Goal: Information Seeking & Learning: Learn about a topic

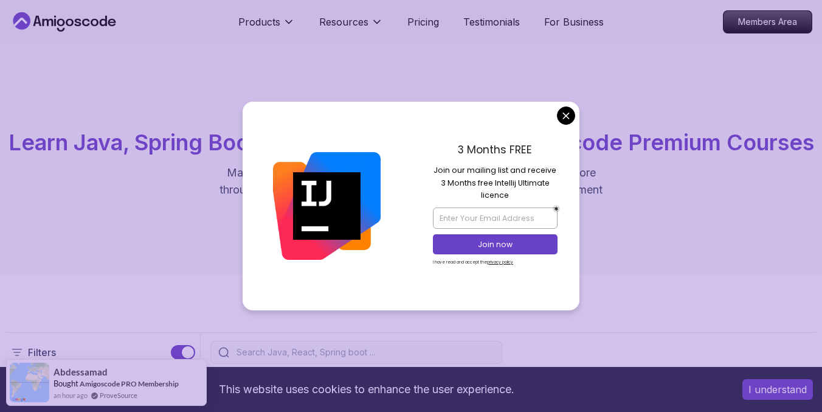
scroll to position [1067, 0]
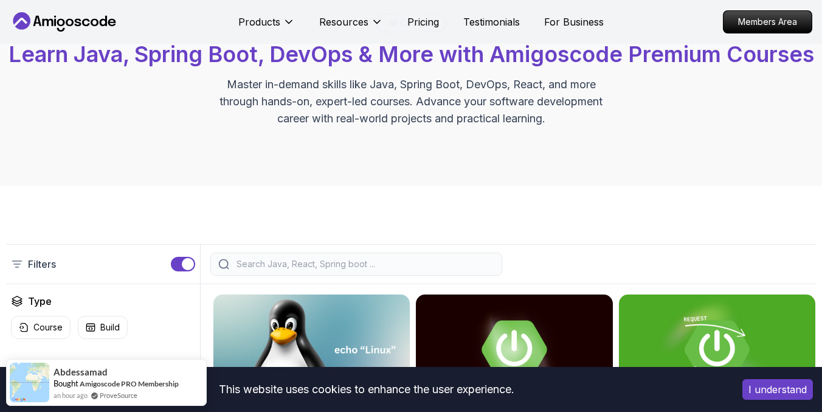
scroll to position [0, 0]
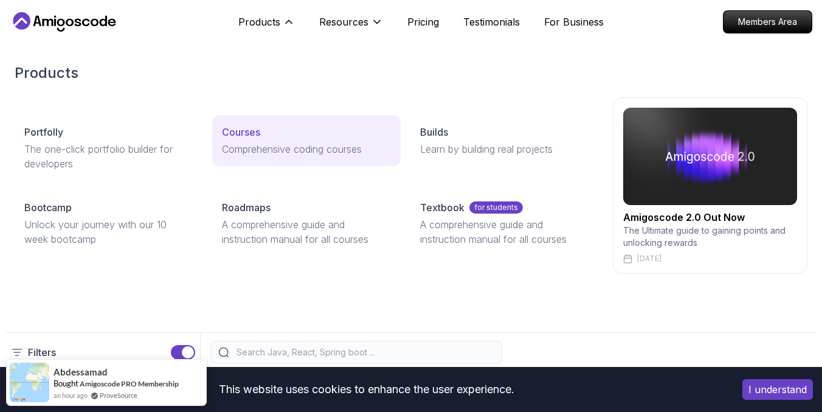
click at [237, 125] on p "Courses" at bounding box center [241, 132] width 38 height 15
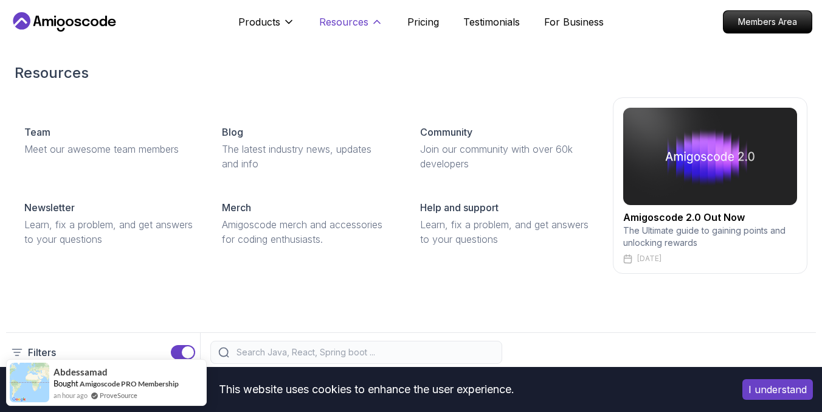
click at [348, 29] on p "Resources" at bounding box center [343, 22] width 49 height 15
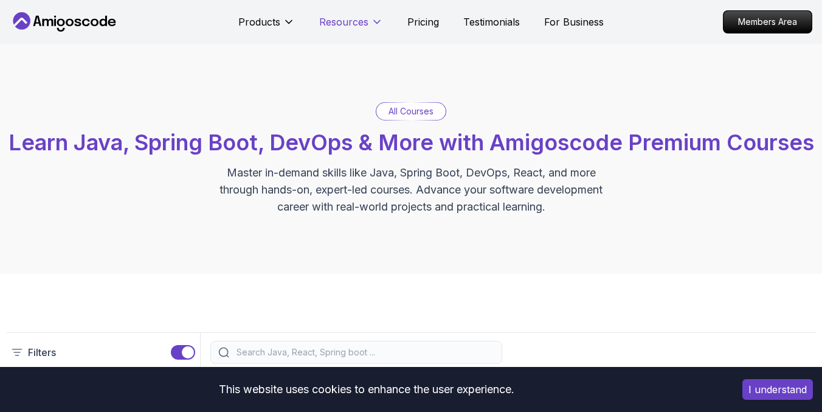
click at [361, 29] on p "Resources" at bounding box center [343, 22] width 49 height 15
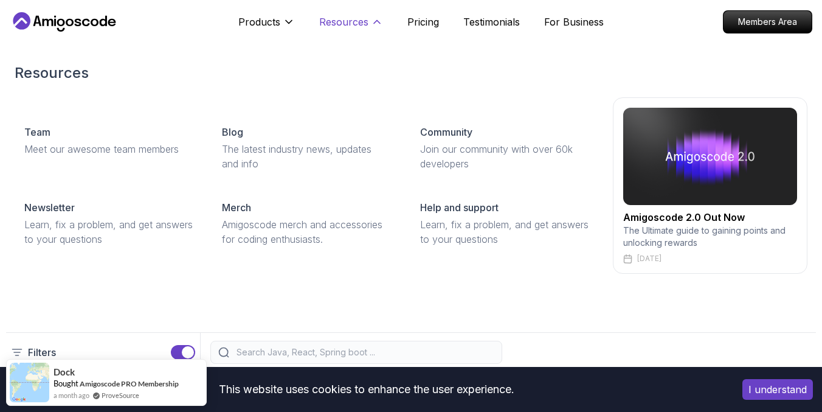
click at [345, 22] on p "Resources" at bounding box center [343, 22] width 49 height 15
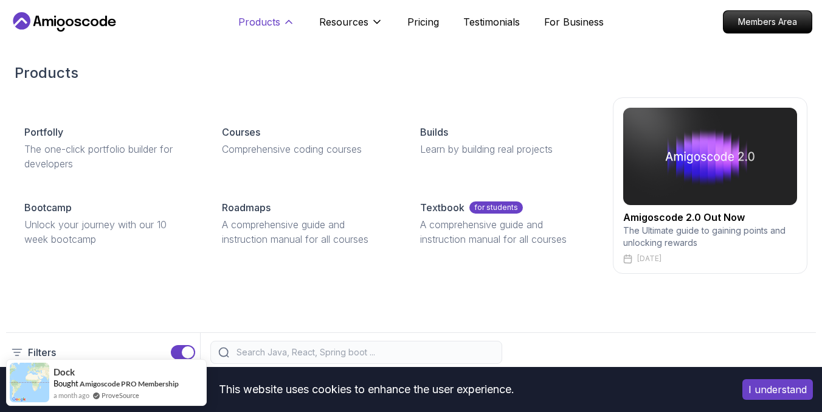
click at [289, 21] on icon at bounding box center [289, 22] width 6 height 3
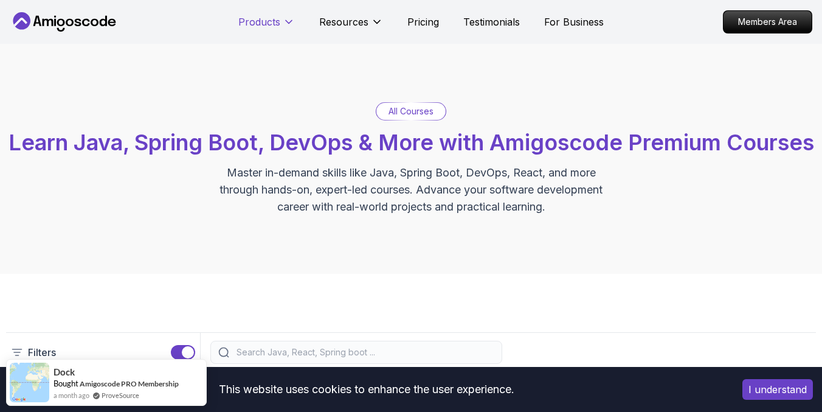
click at [289, 21] on icon at bounding box center [289, 22] width 12 height 12
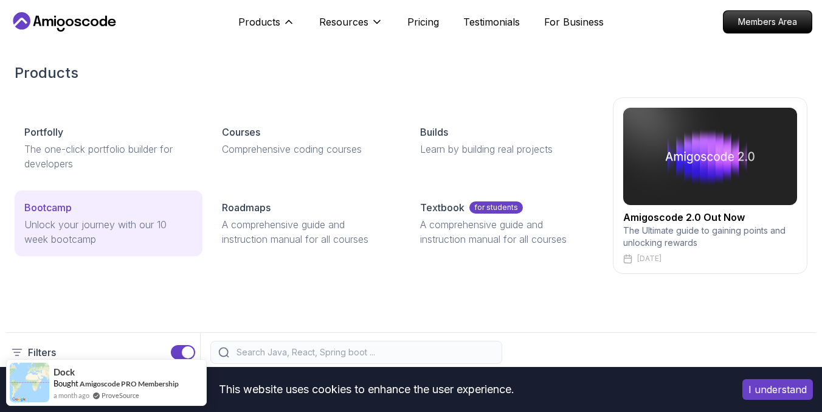
click at [61, 224] on p "Unlock your journey with our 10 week bootcamp" at bounding box center [108, 231] width 168 height 29
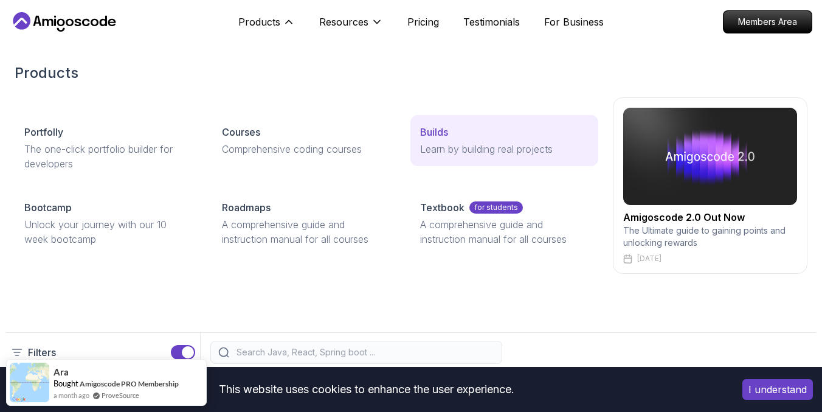
click at [490, 145] on p "Learn by building real projects" at bounding box center [504, 149] width 168 height 15
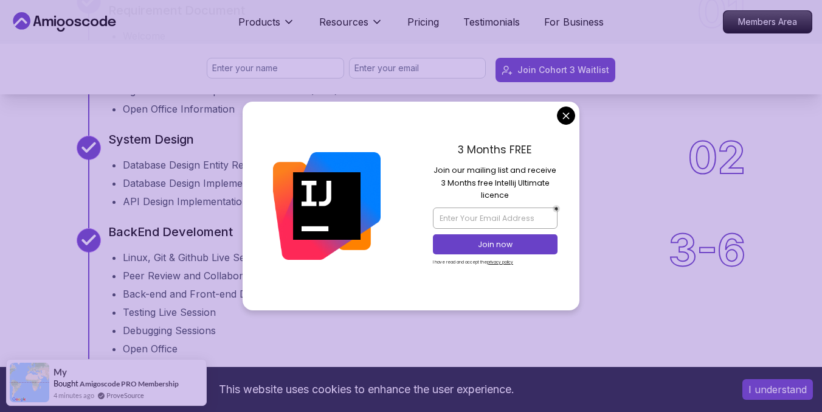
scroll to position [1604, 0]
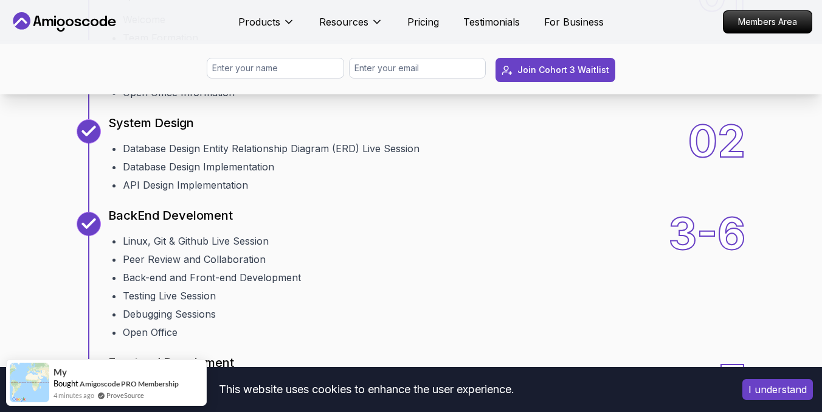
scroll to position [1626, 0]
